Goal: Information Seeking & Learning: Learn about a topic

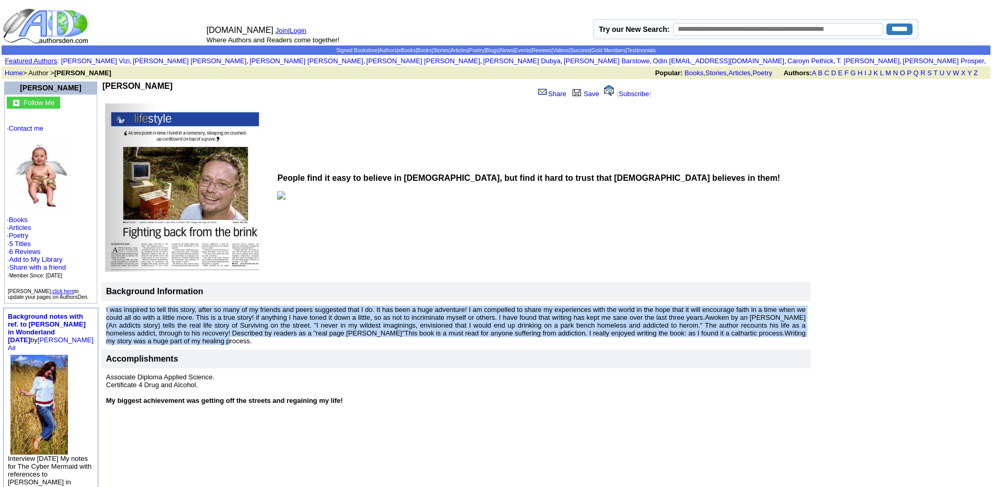
drag, startPoint x: 99, startPoint y: 310, endPoint x: 162, endPoint y: 338, distance: 69.0
click at [162, 338] on font "I was inspired to tell this story, after so many of my friends and peers sugges…" at bounding box center [456, 325] width 700 height 39
drag, startPoint x: 125, startPoint y: 316, endPoint x: 467, endPoint y: 321, distance: 342.0
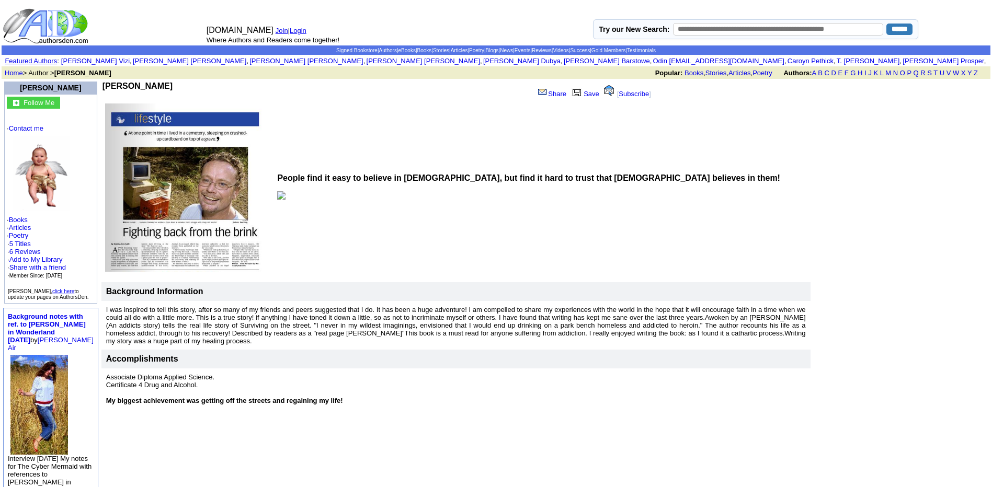
click at [952, 308] on td at bounding box center [900, 245] width 177 height 330
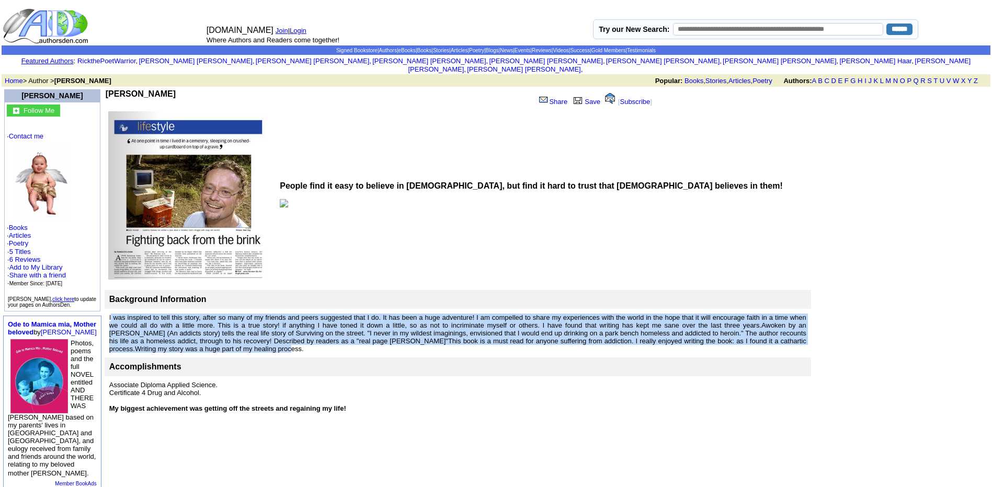
drag, startPoint x: 100, startPoint y: 309, endPoint x: 314, endPoint y: 339, distance: 216.5
click at [314, 339] on p "I was inspired to tell this story, after so many of my friends and peers sugges…" at bounding box center [457, 333] width 697 height 39
copy font "I was inspired to tell this story, after so many of my friends and peers sugges…"
